Goal: Transaction & Acquisition: Purchase product/service

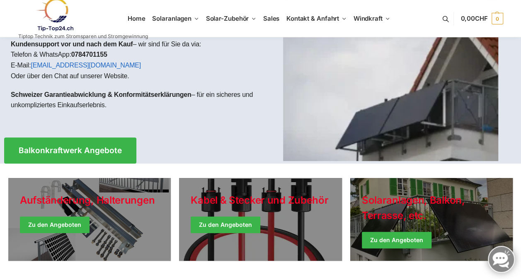
scroll to position [83, 0]
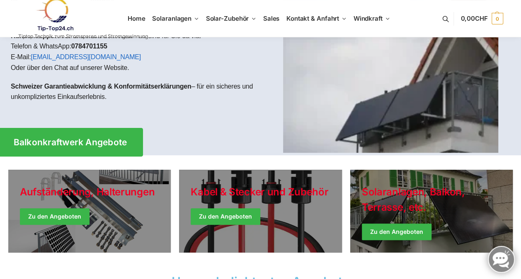
click at [91, 141] on span "Balkonkraftwerk Angebote" at bounding box center [70, 142] width 113 height 9
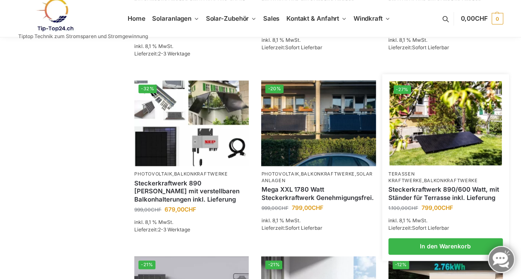
scroll to position [497, 0]
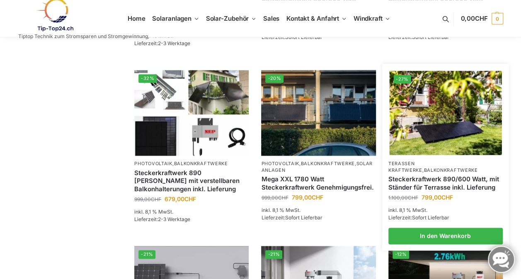
click at [427, 129] on img at bounding box center [445, 113] width 112 height 84
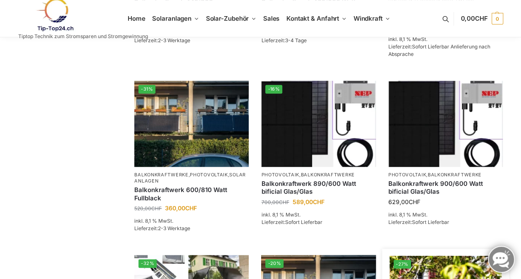
scroll to position [456, 0]
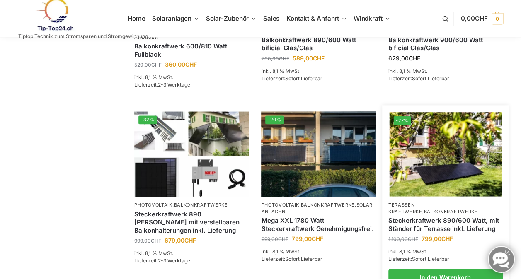
click at [423, 159] on img at bounding box center [445, 154] width 112 height 84
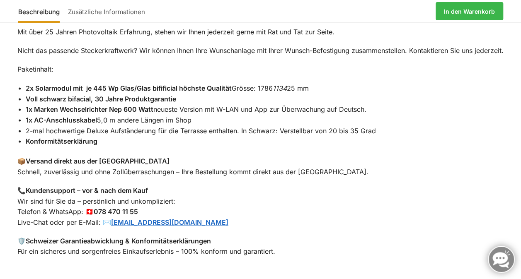
scroll to position [621, 0]
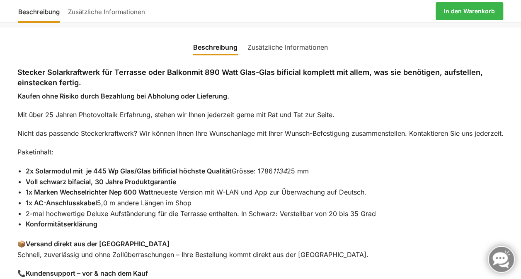
click at [303, 37] on link "Zusätzliche Informationen" at bounding box center [287, 47] width 90 height 20
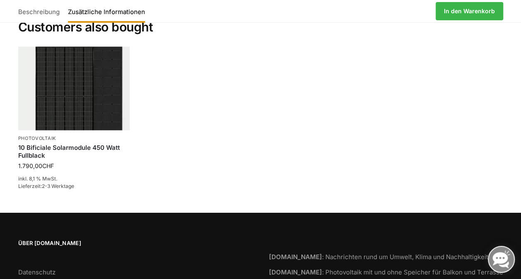
scroll to position [1036, 0]
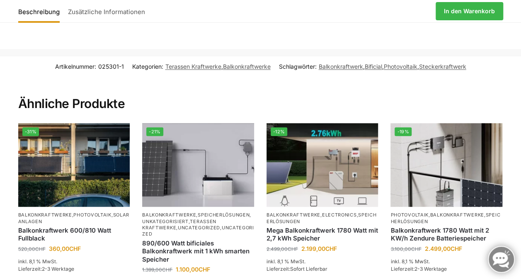
scroll to position [994, 0]
